Goal: Task Accomplishment & Management: Manage account settings

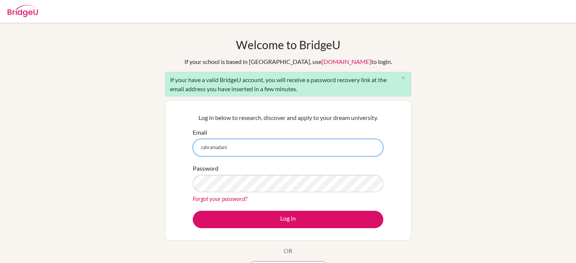
type input "[EMAIL_ADDRESS][DOMAIN_NAME]"
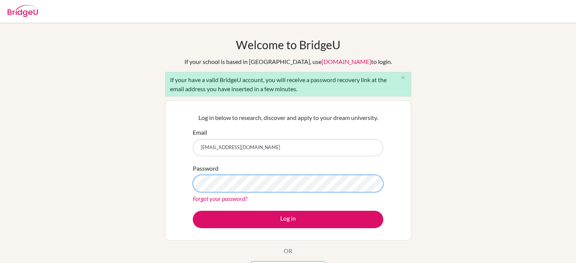
click at [193, 211] on button "Log in" at bounding box center [288, 219] width 190 height 17
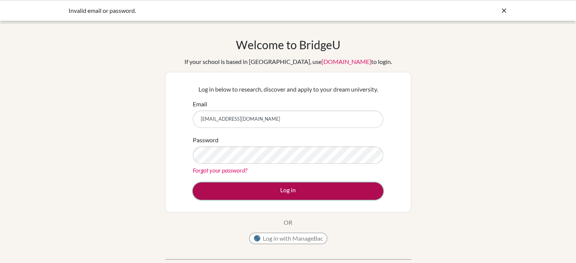
click at [242, 192] on button "Log in" at bounding box center [288, 190] width 190 height 17
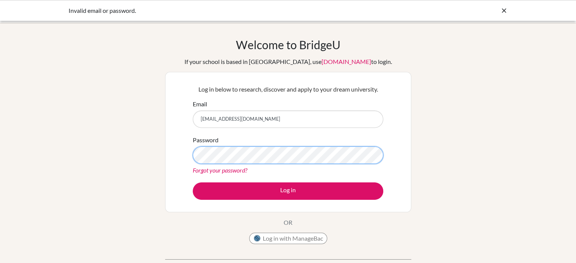
click at [193, 182] on button "Log in" at bounding box center [288, 190] width 190 height 17
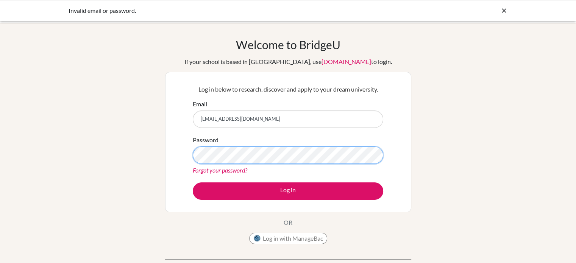
click at [193, 182] on button "Log in" at bounding box center [288, 190] width 190 height 17
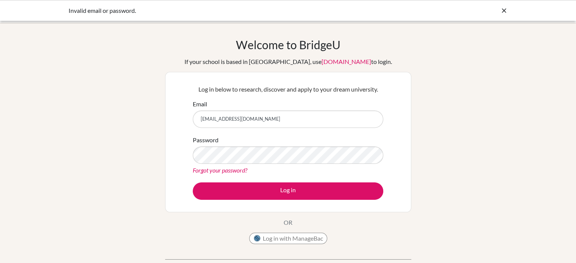
click at [226, 170] on link "Forgot your password?" at bounding box center [220, 170] width 55 height 7
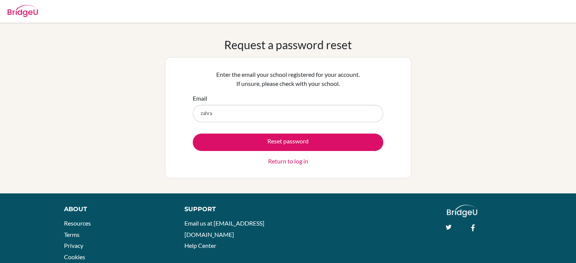
type input "[EMAIL_ADDRESS][DOMAIN_NAME]"
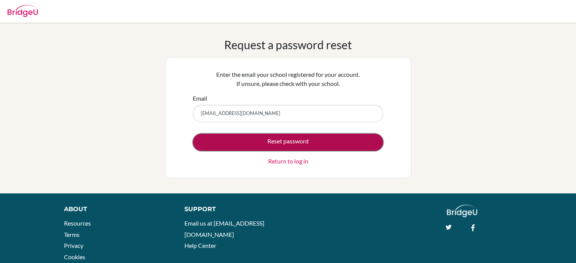
click at [307, 143] on button "Reset password" at bounding box center [288, 142] width 190 height 17
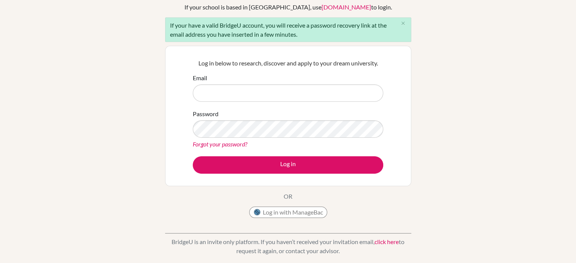
scroll to position [26, 0]
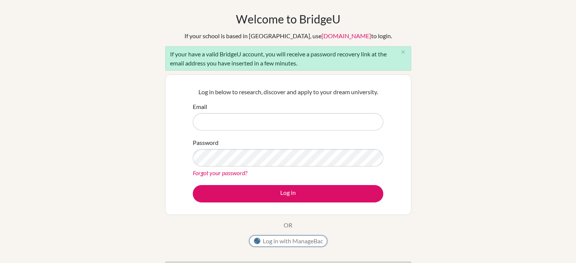
click at [309, 243] on button "Log in with ManageBac" at bounding box center [288, 240] width 78 height 11
